Goal: Task Accomplishment & Management: Manage account settings

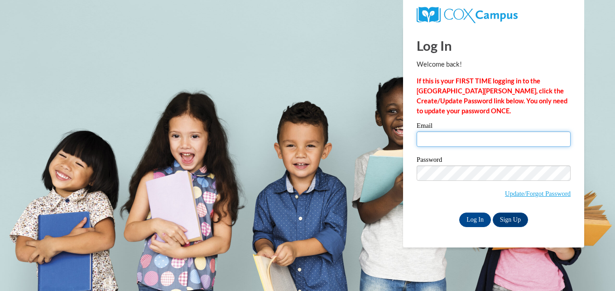
click at [458, 140] on input "Email" at bounding box center [494, 138] width 154 height 15
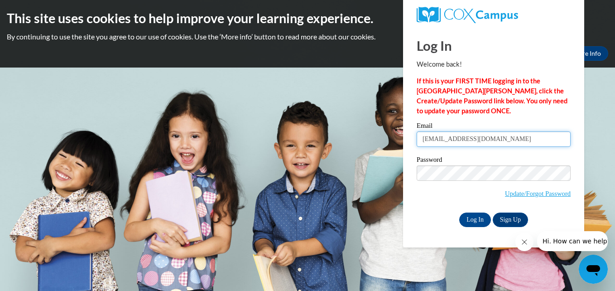
type input "[EMAIL_ADDRESS][DOMAIN_NAME]"
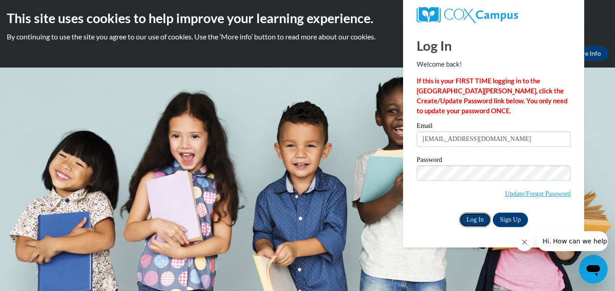
click at [469, 220] on input "Log In" at bounding box center [475, 219] width 32 height 14
